Goal: Task Accomplishment & Management: Complete application form

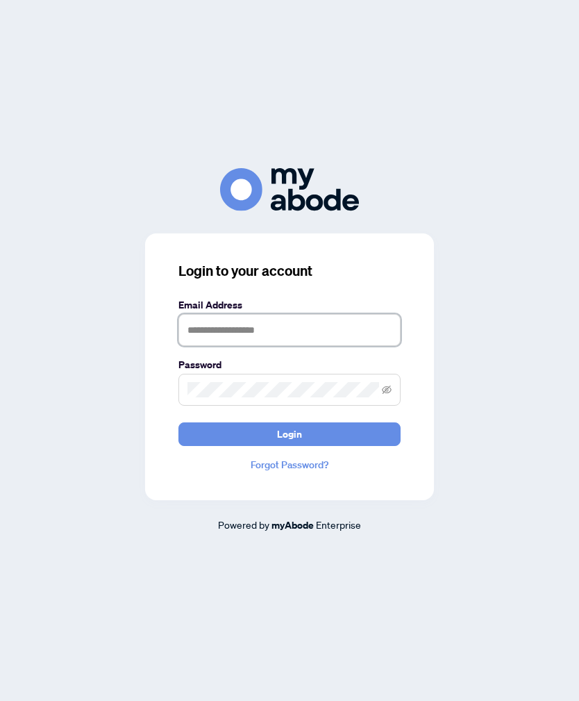
click at [387, 346] on input "text" at bounding box center [290, 330] width 222 height 32
type input "**********"
click at [290, 446] on button "Login" at bounding box center [290, 434] width 222 height 24
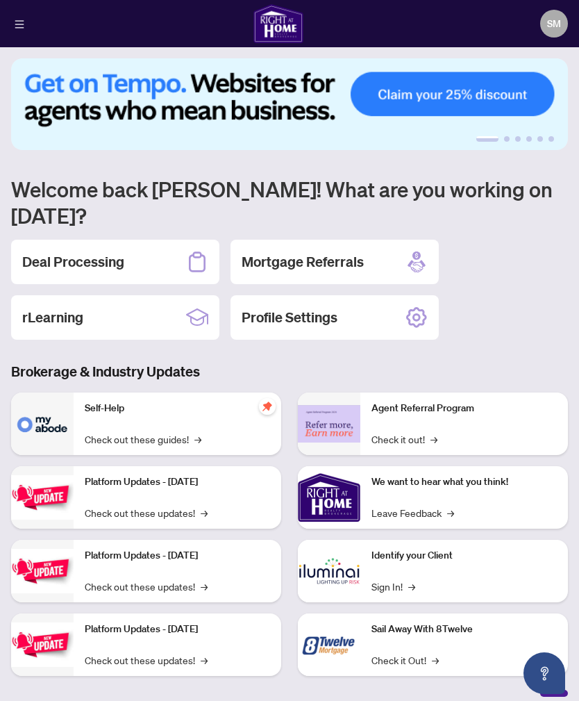
click at [51, 240] on div "Deal Processing" at bounding box center [115, 262] width 208 height 44
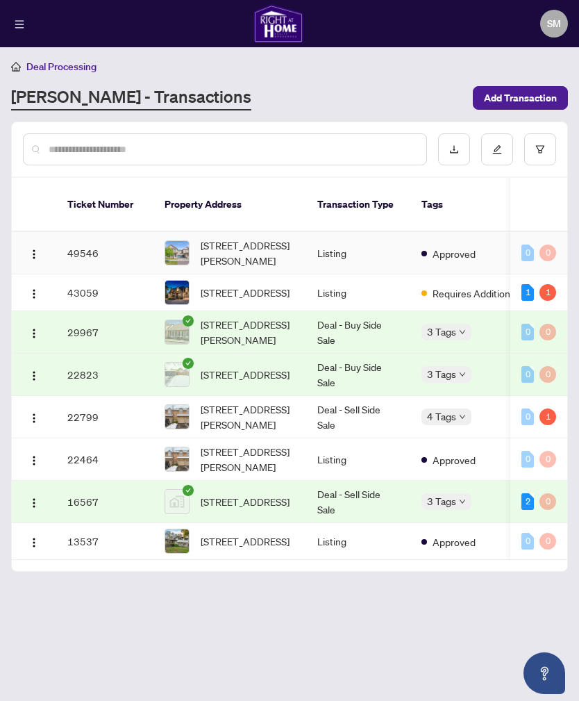
click at [247, 240] on span "[STREET_ADDRESS][PERSON_NAME]" at bounding box center [248, 253] width 94 height 31
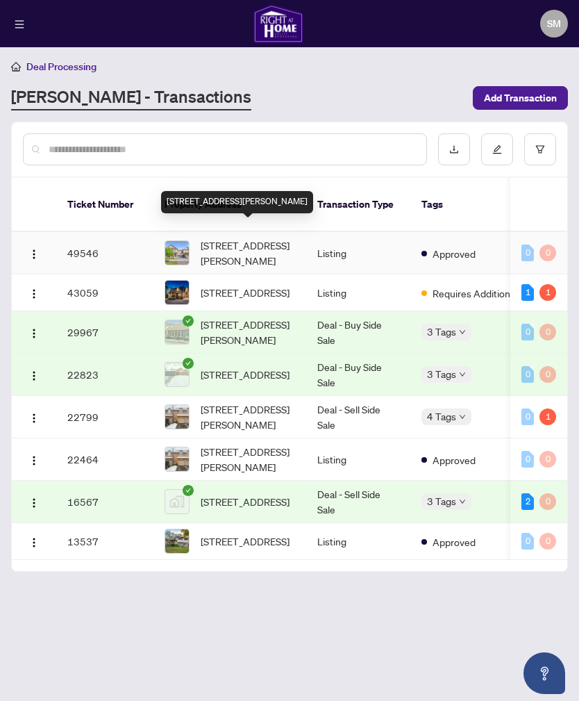
click at [99, 241] on td "49546" at bounding box center [104, 253] width 97 height 42
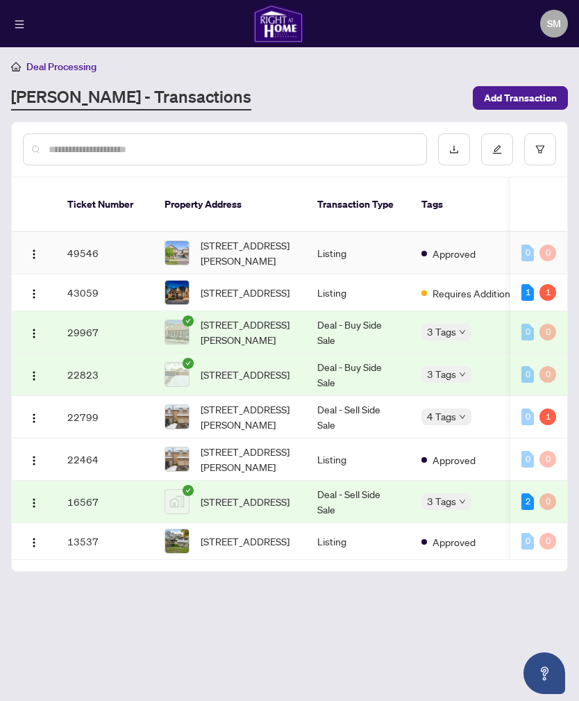
click at [226, 245] on span "[STREET_ADDRESS][PERSON_NAME]" at bounding box center [248, 253] width 94 height 31
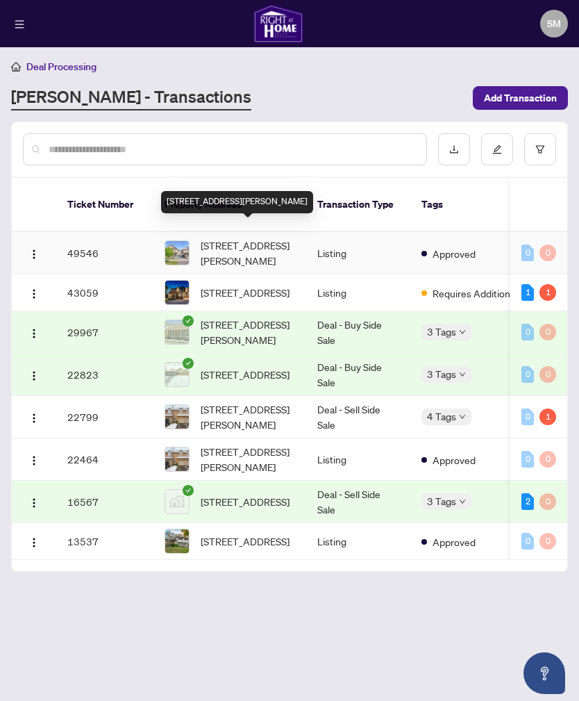
click at [453, 246] on span "Approved" at bounding box center [454, 253] width 43 height 15
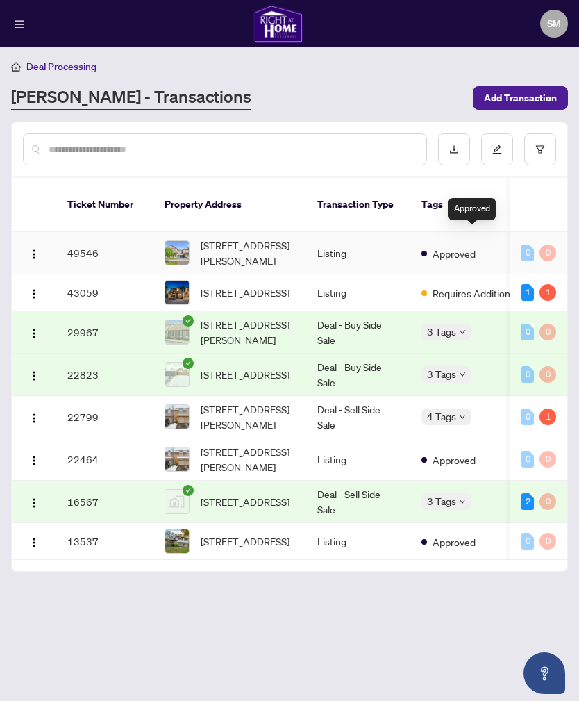
click at [341, 247] on td "Listing" at bounding box center [358, 253] width 104 height 42
click at [545, 245] on div "0" at bounding box center [548, 253] width 17 height 17
click at [204, 243] on span "[STREET_ADDRESS][PERSON_NAME]" at bounding box center [248, 253] width 94 height 31
click at [222, 242] on span "[STREET_ADDRESS][PERSON_NAME]" at bounding box center [248, 253] width 94 height 31
click at [92, 236] on td "49546" at bounding box center [104, 253] width 97 height 42
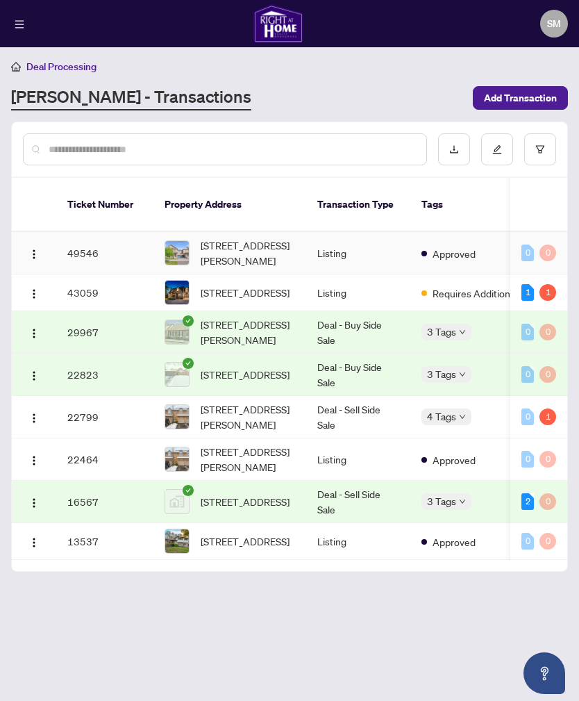
click at [88, 238] on td "49546" at bounding box center [104, 253] width 97 height 42
click at [35, 249] on img "button" at bounding box center [33, 254] width 11 height 11
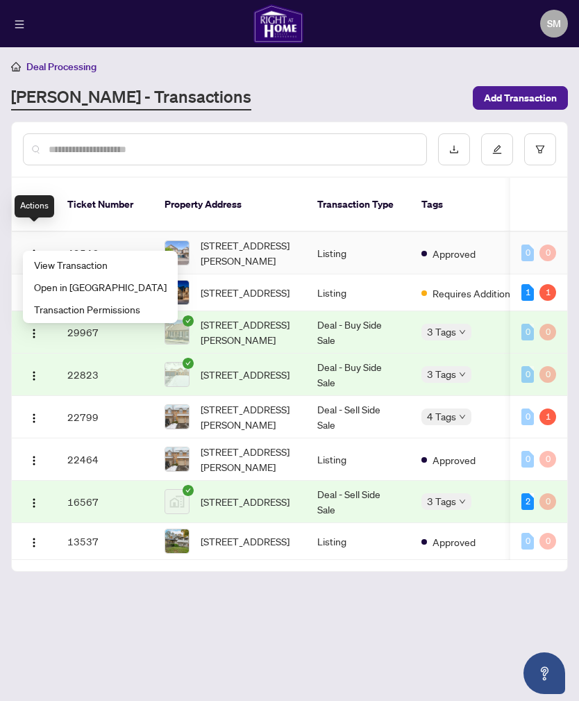
click at [54, 256] on li "View Transaction" at bounding box center [100, 265] width 149 height 22
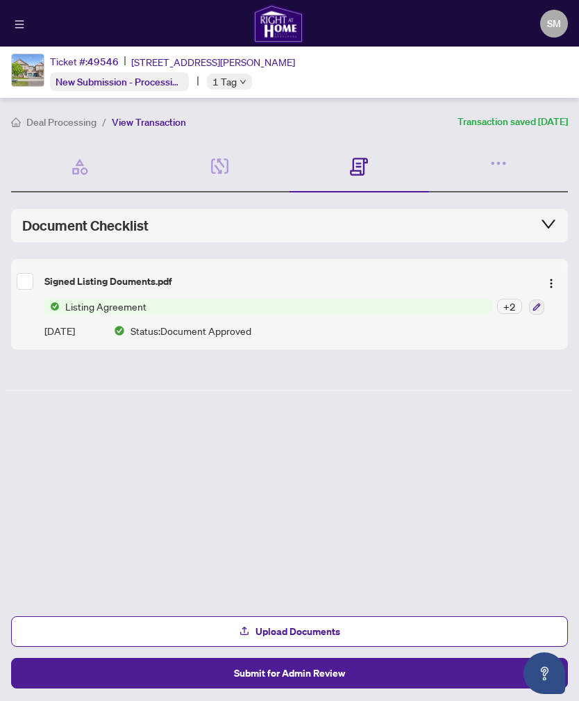
click at [333, 627] on span "Upload Documents" at bounding box center [298, 631] width 85 height 22
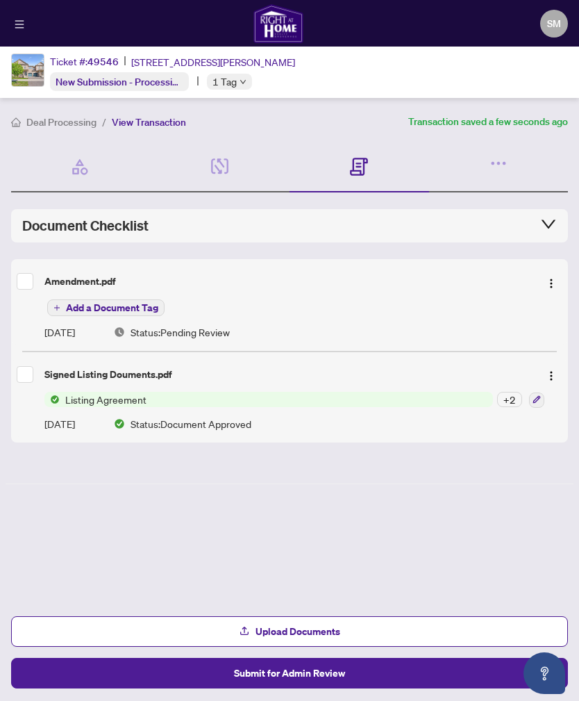
click at [345, 675] on span "Submit for Admin Review" at bounding box center [289, 673] width 111 height 22
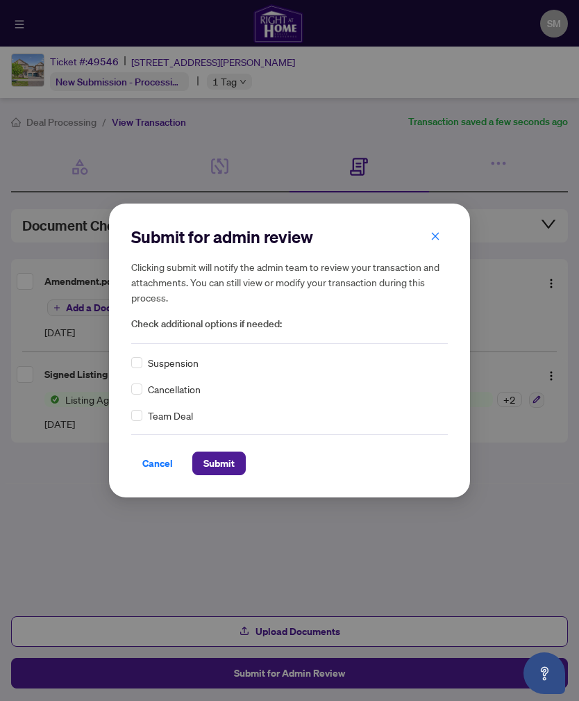
click at [227, 467] on span "Submit" at bounding box center [219, 463] width 31 height 22
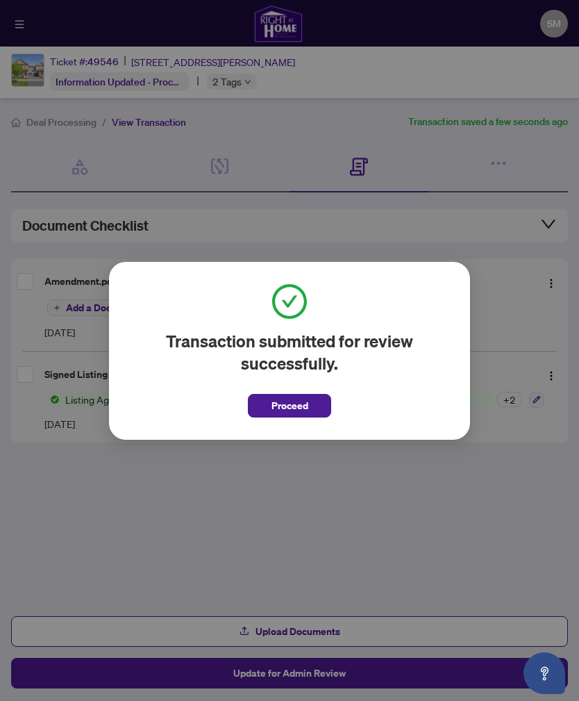
click at [316, 416] on button "Proceed" at bounding box center [289, 406] width 83 height 24
